Goal: Information Seeking & Learning: Learn about a topic

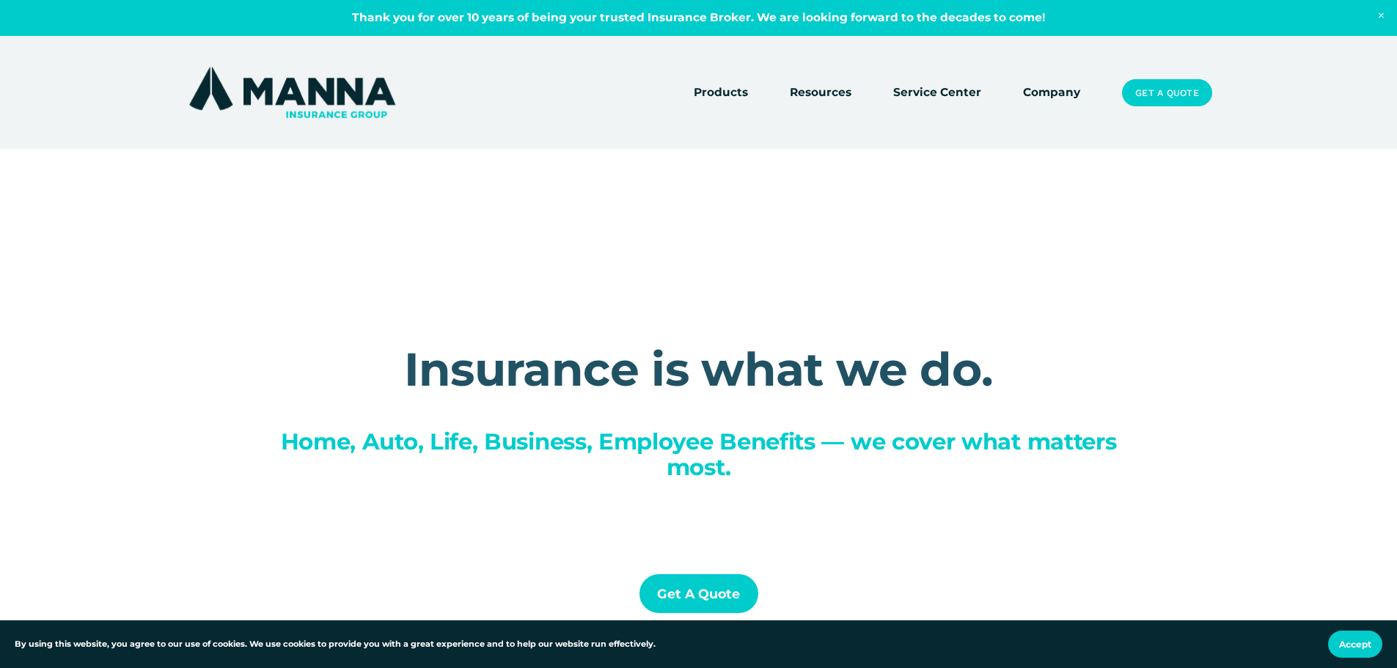
click at [1072, 93] on link "Company" at bounding box center [1051, 93] width 57 height 21
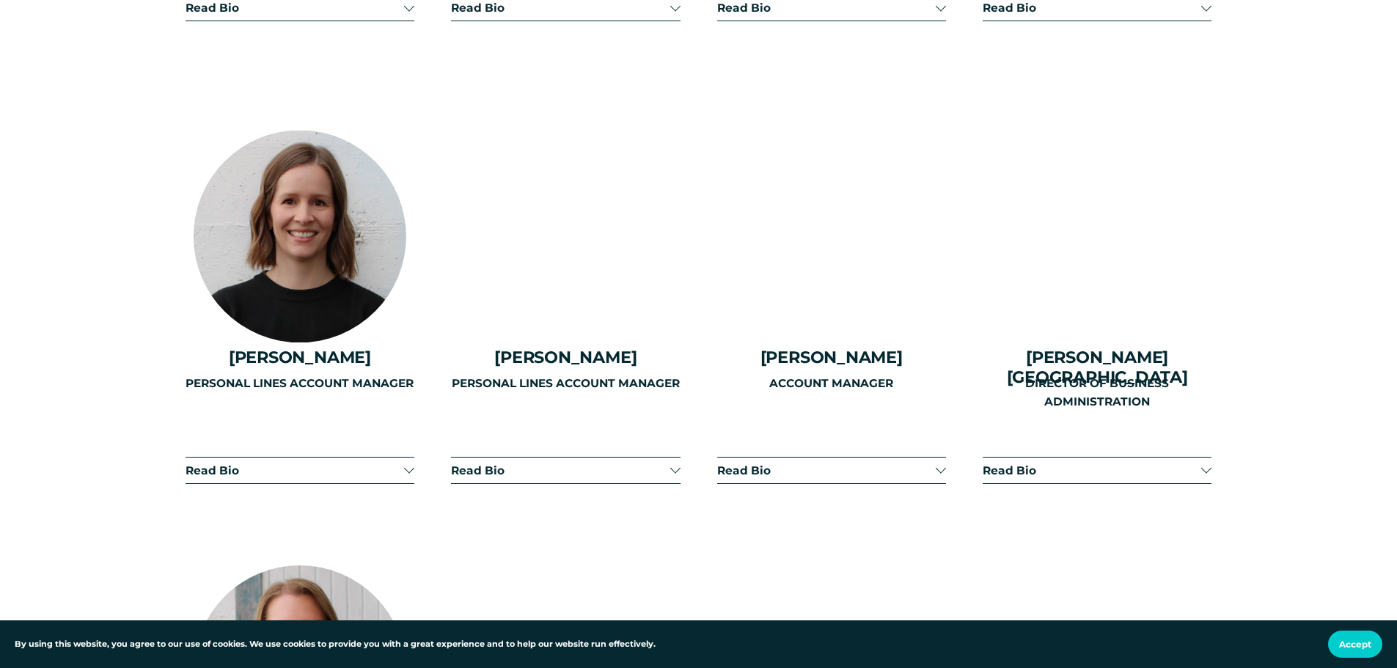
scroll to position [3519, 0]
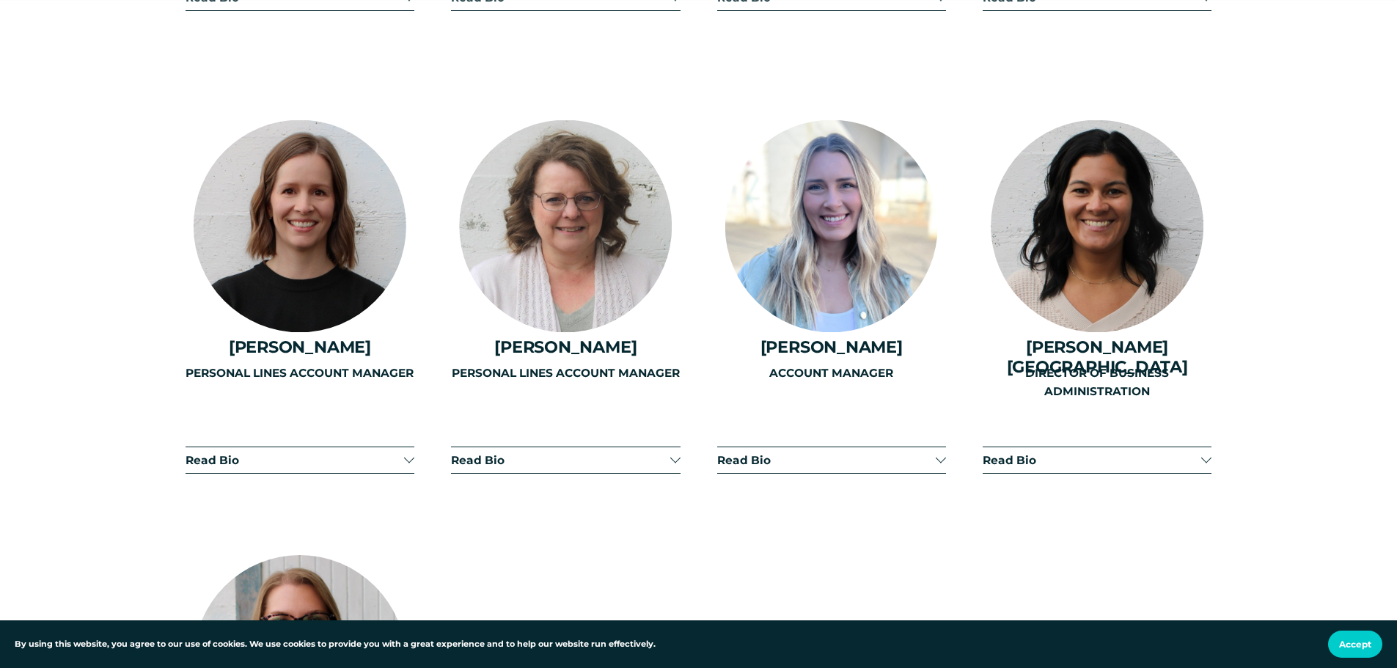
click at [1026, 453] on span "Read Bio" at bounding box center [1091, 460] width 218 height 14
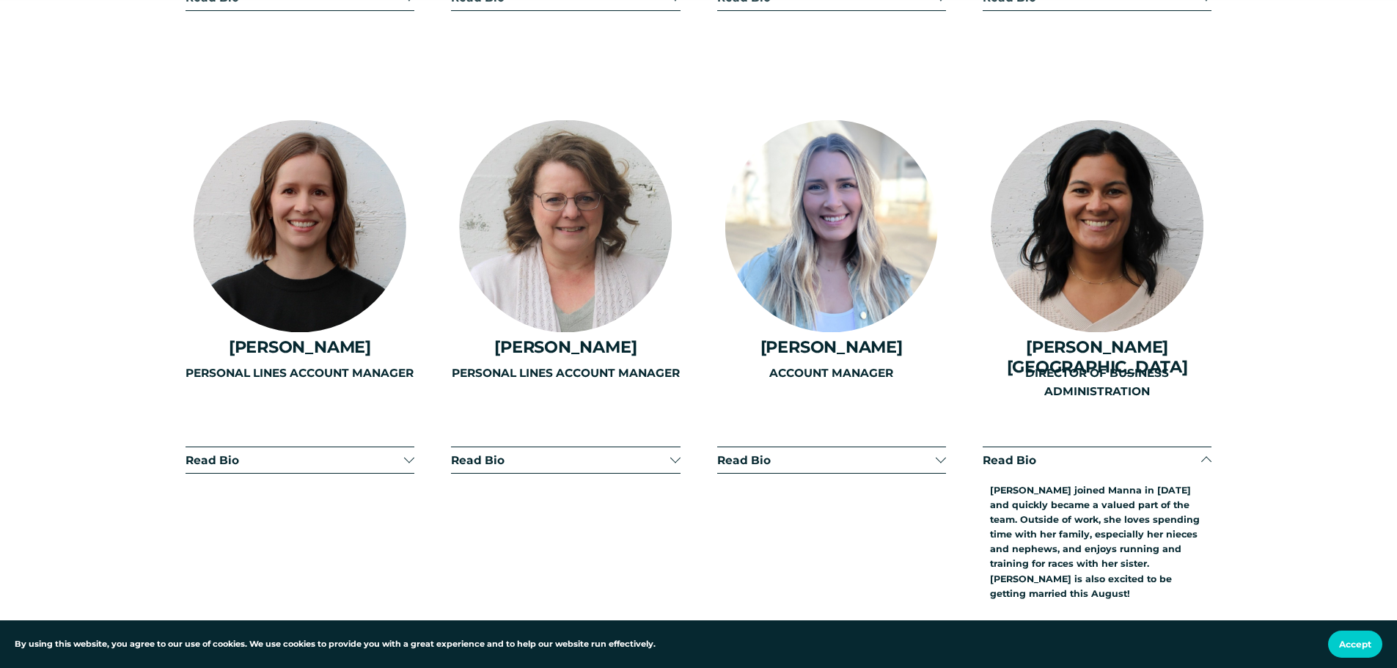
scroll to position [3593, 0]
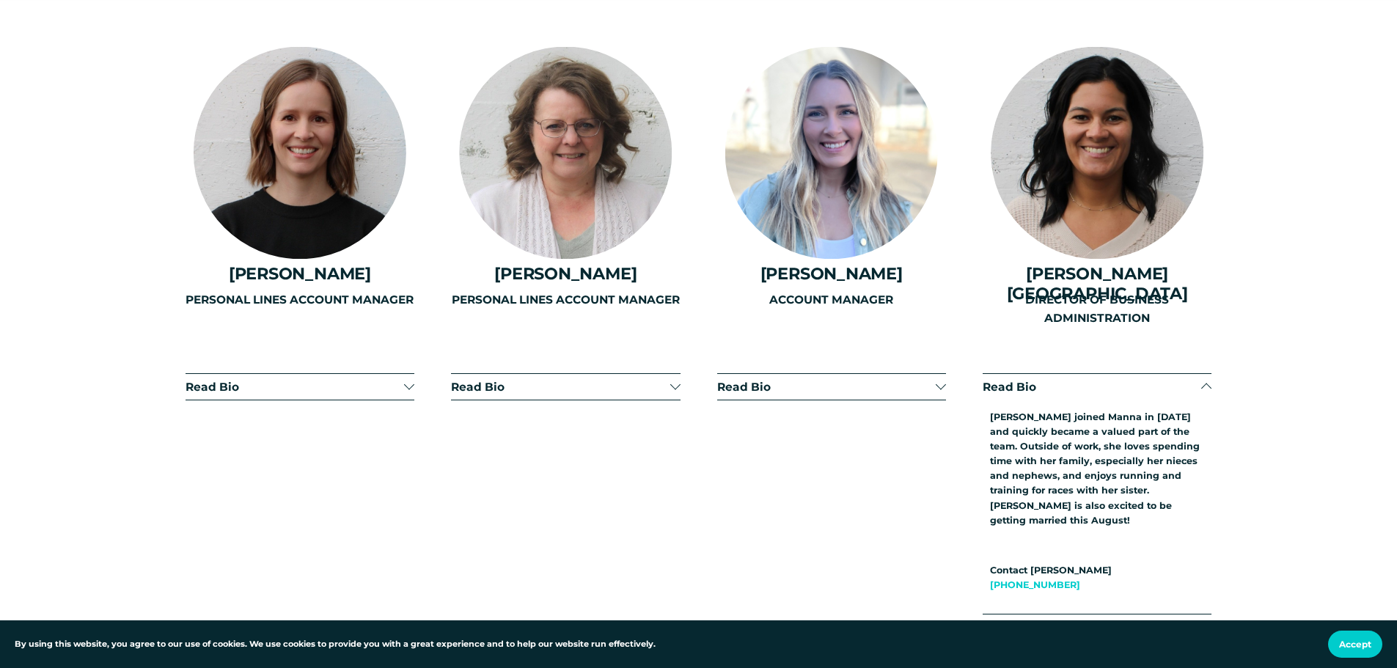
click at [1024, 380] on span "Read Bio" at bounding box center [1091, 387] width 218 height 14
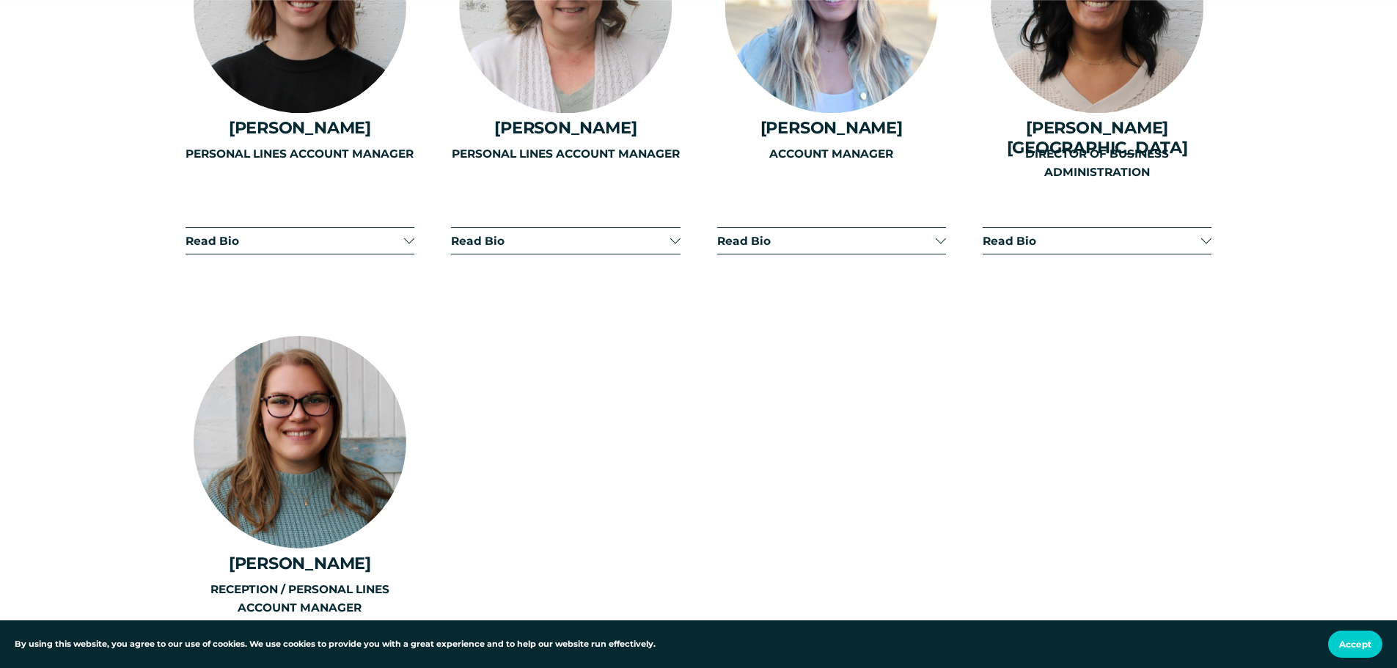
scroll to position [3959, 0]
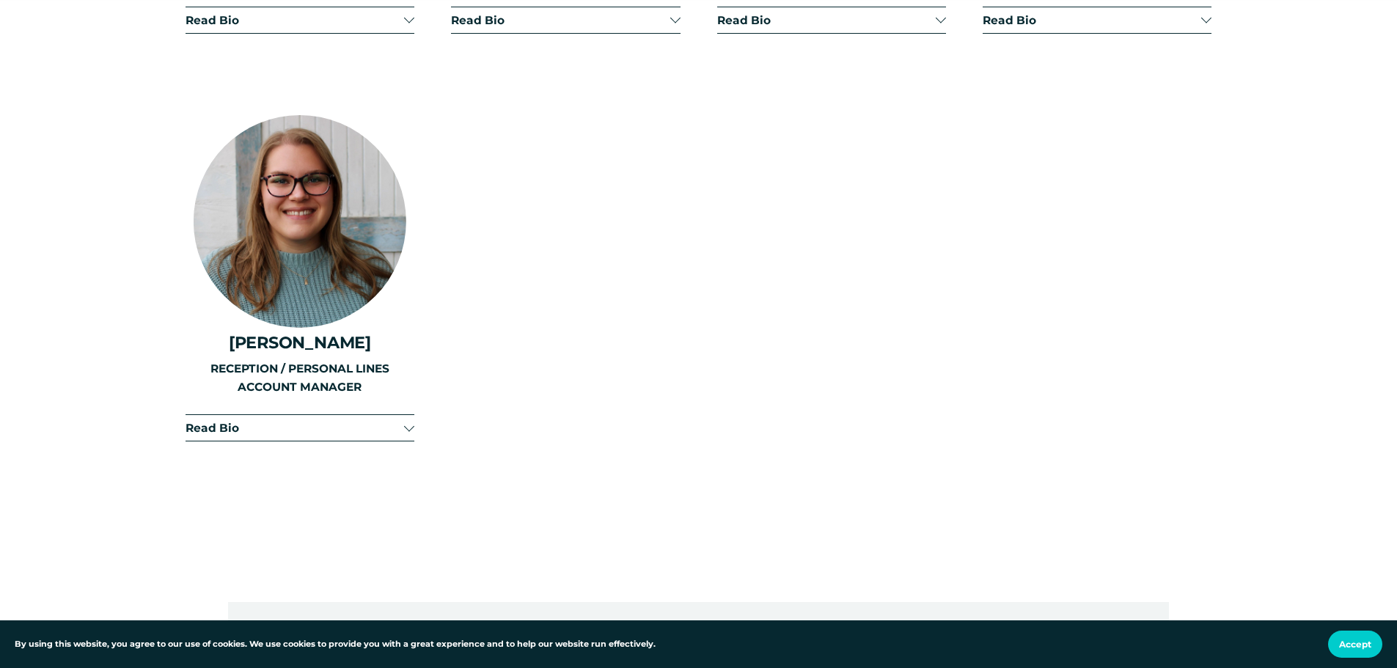
click at [312, 421] on span "Read Bio" at bounding box center [294, 428] width 218 height 14
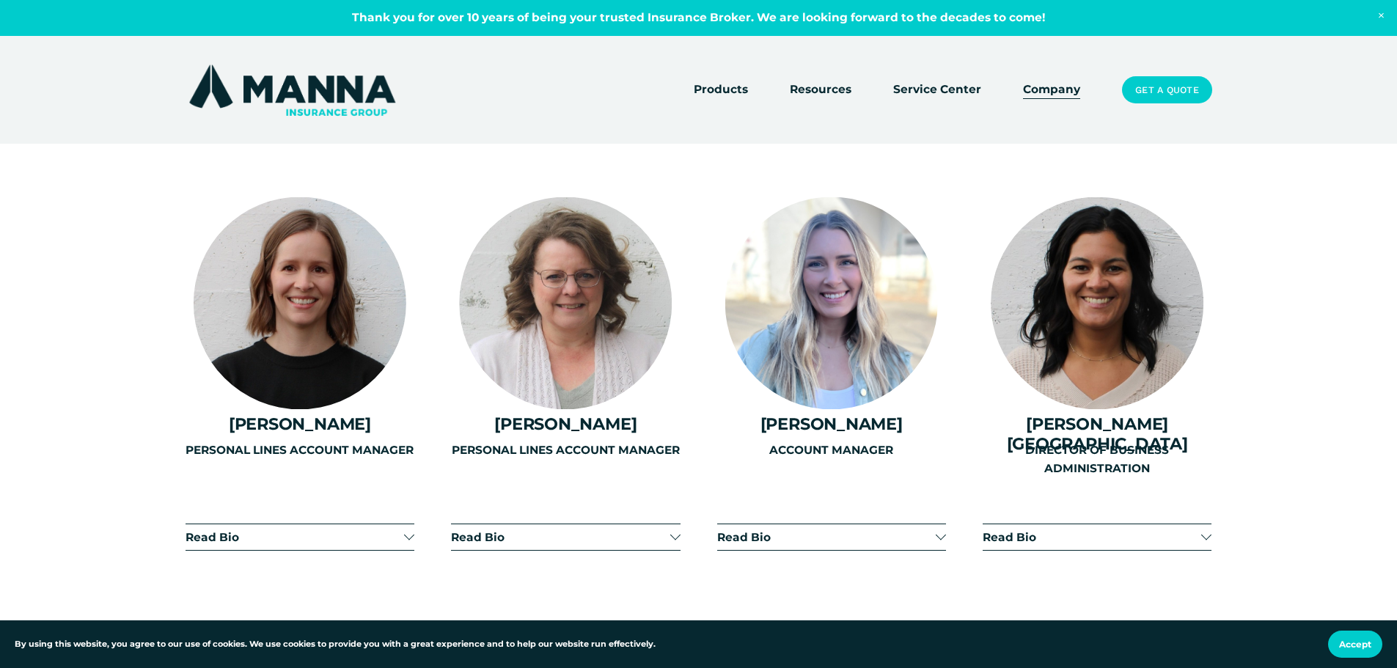
scroll to position [3373, 0]
